Goal: Task Accomplishment & Management: Manage account settings

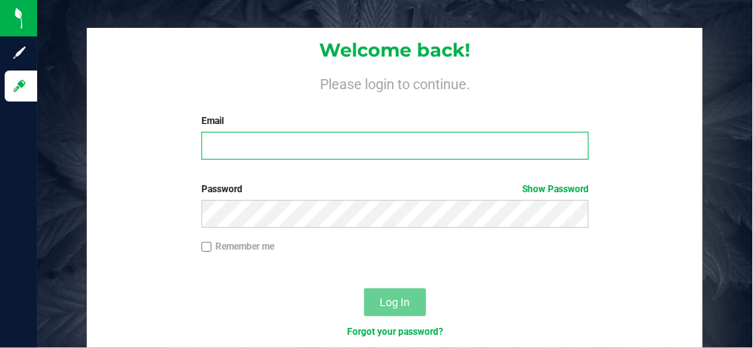
click at [224, 145] on input "Email" at bounding box center [394, 146] width 387 height 28
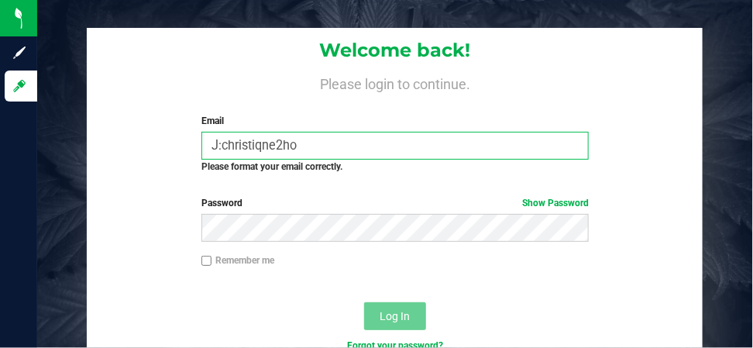
type input "J:christiqne2hot"
drag, startPoint x: 302, startPoint y: 146, endPoint x: 213, endPoint y: 146, distance: 89.1
click at [213, 146] on input "J:christiqne2hot" at bounding box center [394, 146] width 387 height 28
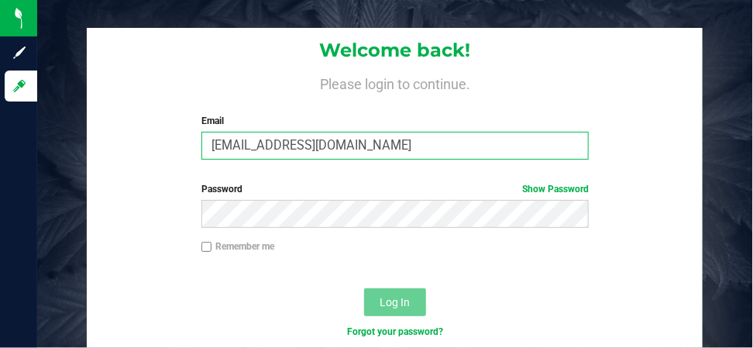
type input "[EMAIL_ADDRESS][DOMAIN_NAME]"
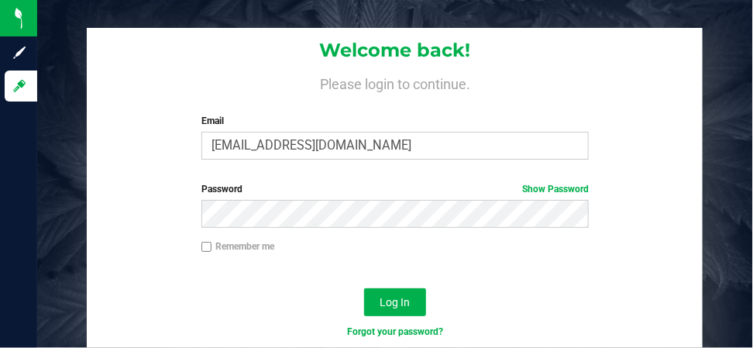
click at [208, 244] on input "Remember me" at bounding box center [206, 247] width 11 height 11
checkbox input "true"
click at [391, 298] on span "Log In" at bounding box center [395, 302] width 30 height 12
click at [401, 302] on span "Log In" at bounding box center [395, 302] width 30 height 12
click at [548, 229] on div "Password Show Password" at bounding box center [395, 210] width 616 height 57
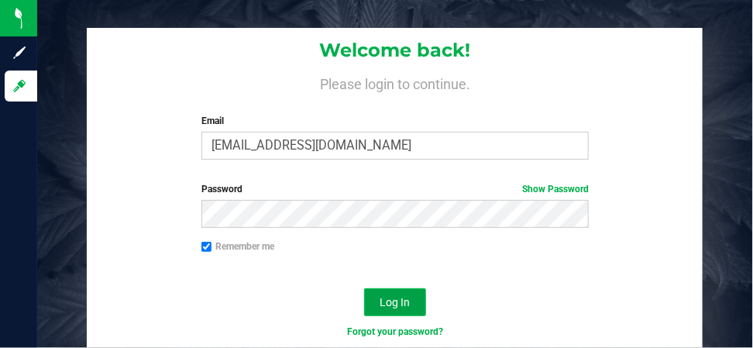
click at [389, 301] on span "Log In" at bounding box center [395, 302] width 30 height 12
